Goal: Information Seeking & Learning: Learn about a topic

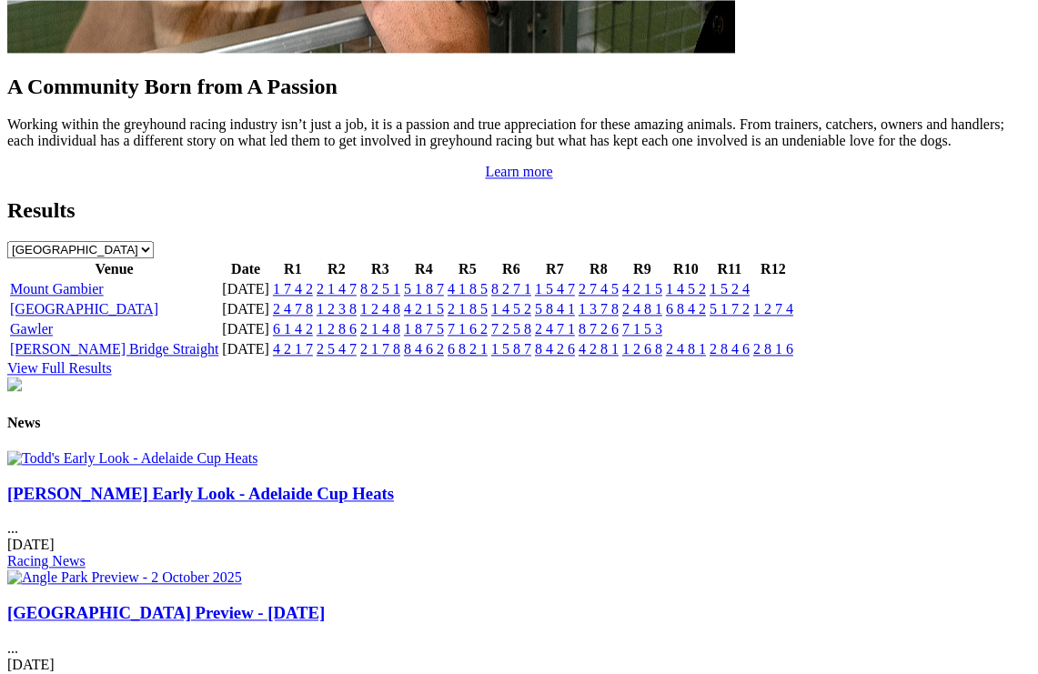
scroll to position [1853, 0]
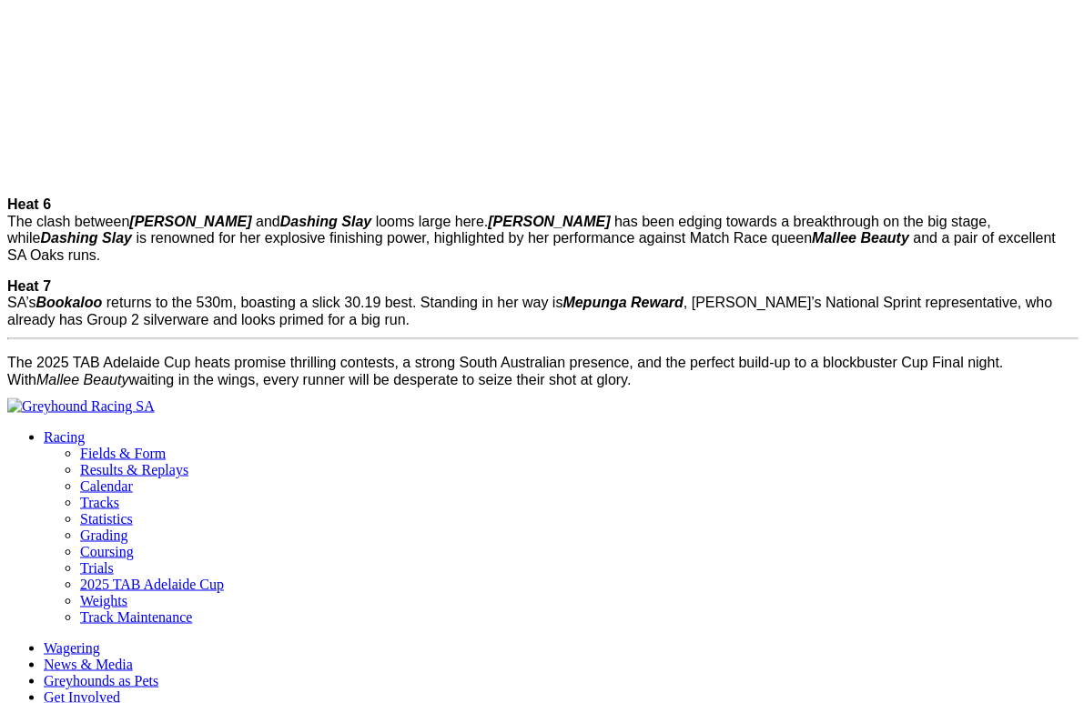
scroll to position [2480, 0]
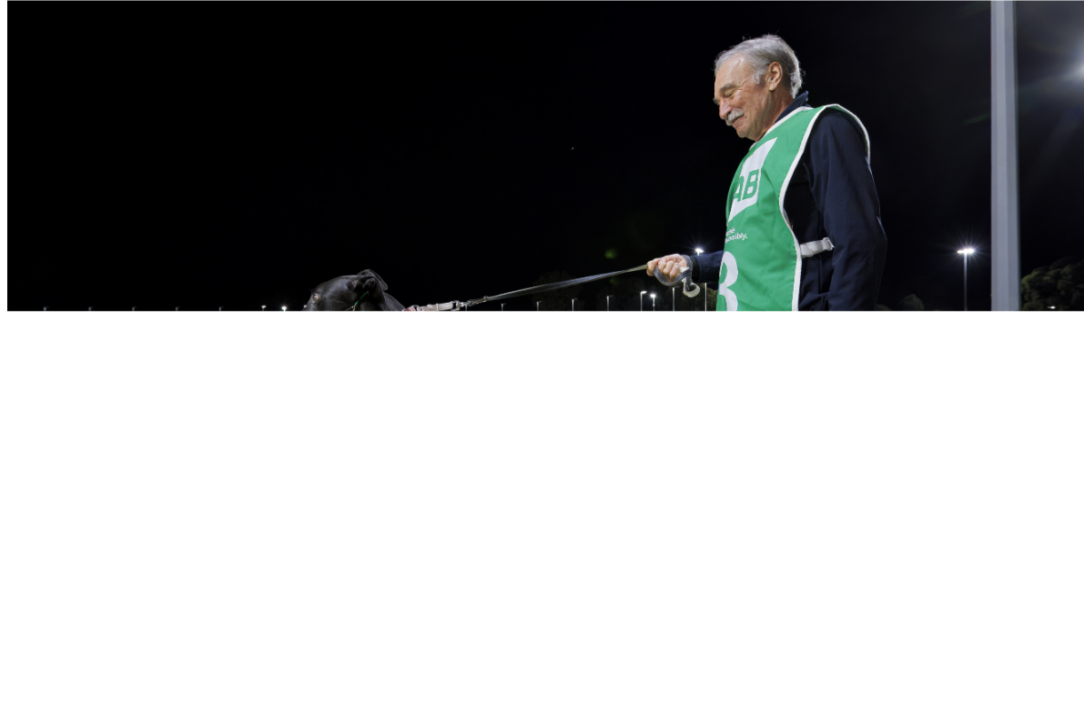
scroll to position [1934, 0]
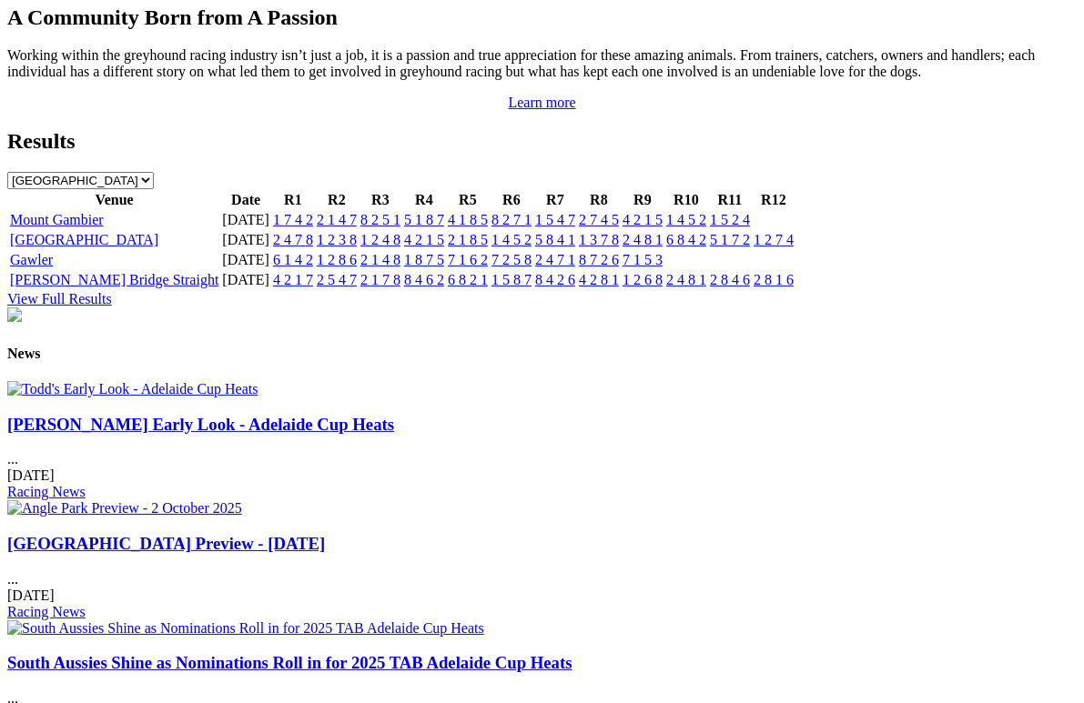
scroll to position [1923, 0]
click at [325, 533] on link "[GEOGRAPHIC_DATA] Preview - [DATE]" at bounding box center [166, 542] width 318 height 19
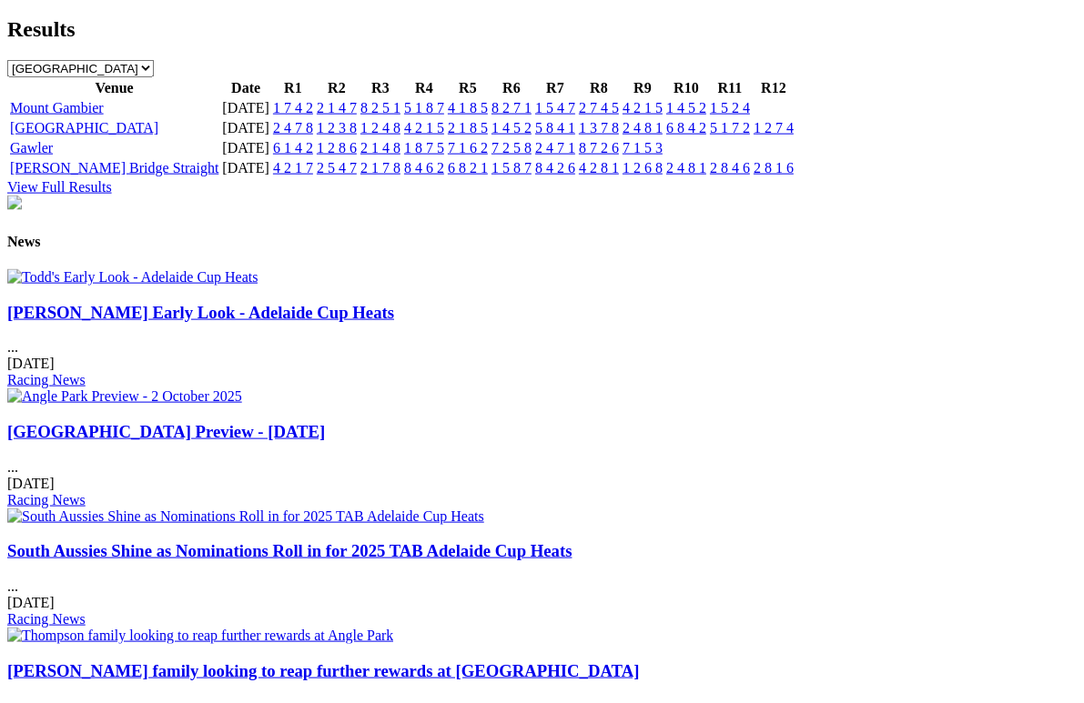
scroll to position [2035, 0]
click at [955, 661] on h3 "[PERSON_NAME] family looking to reap further rewards at [GEOGRAPHIC_DATA]" at bounding box center [541, 671] width 1069 height 20
click at [639, 661] on link "[PERSON_NAME] family looking to reap further rewards at [GEOGRAPHIC_DATA]" at bounding box center [322, 670] width 631 height 19
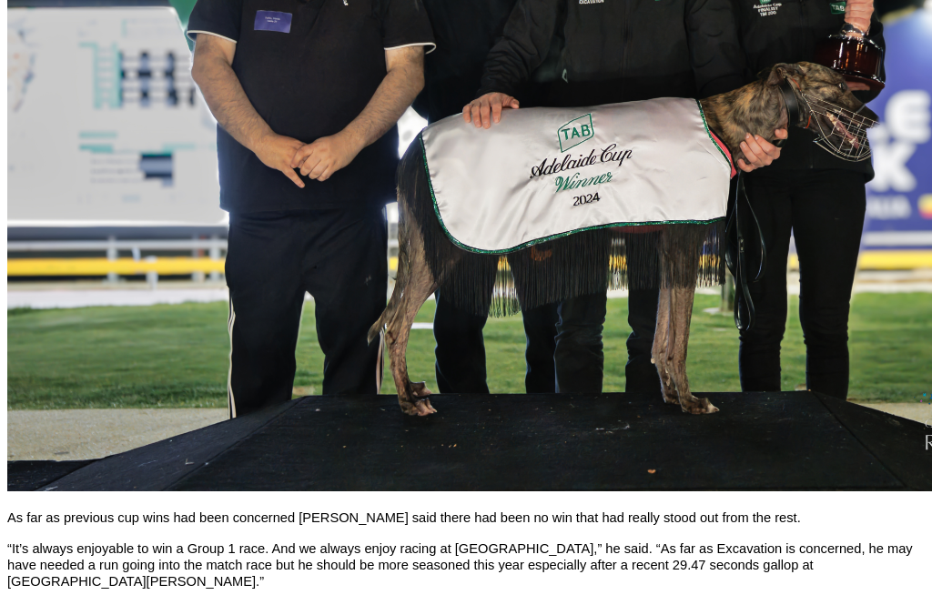
scroll to position [1235, 0]
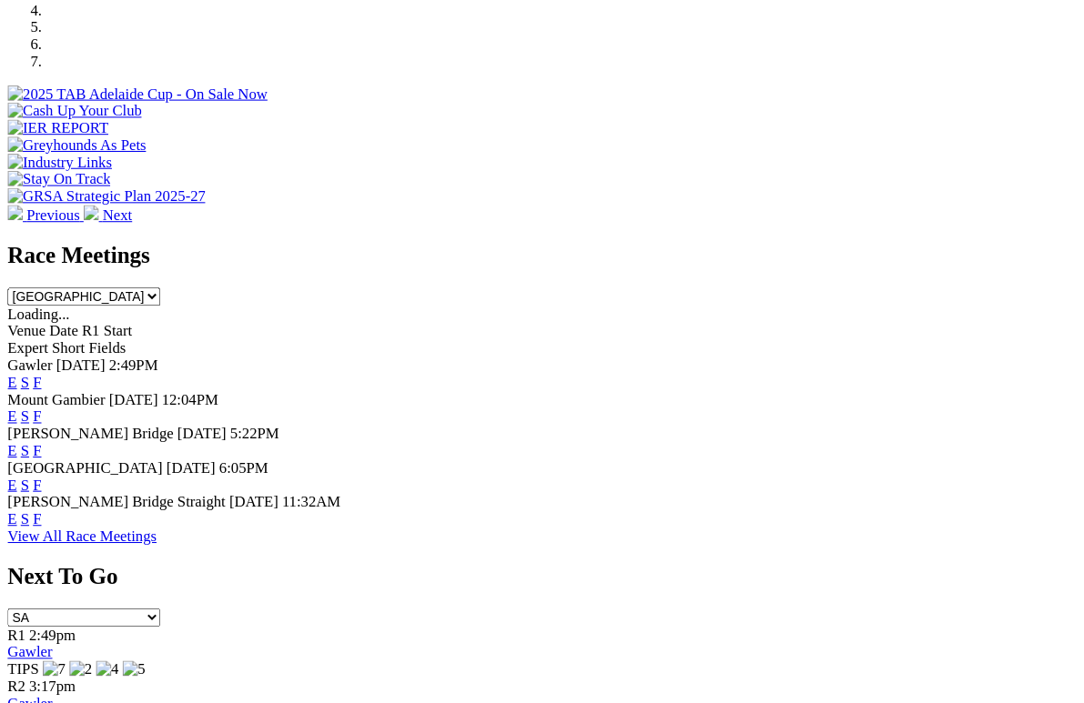
scroll to position [624, 0]
